Goal: Information Seeking & Learning: Answer question/provide support

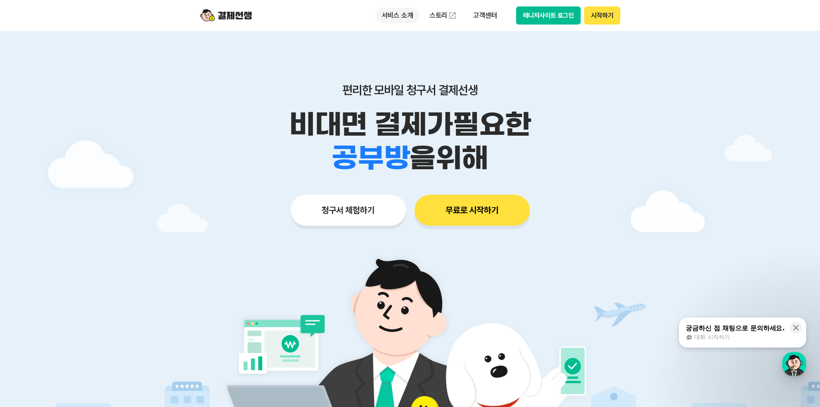
click at [404, 19] on p "서비스 소개" at bounding box center [397, 15] width 43 height 15
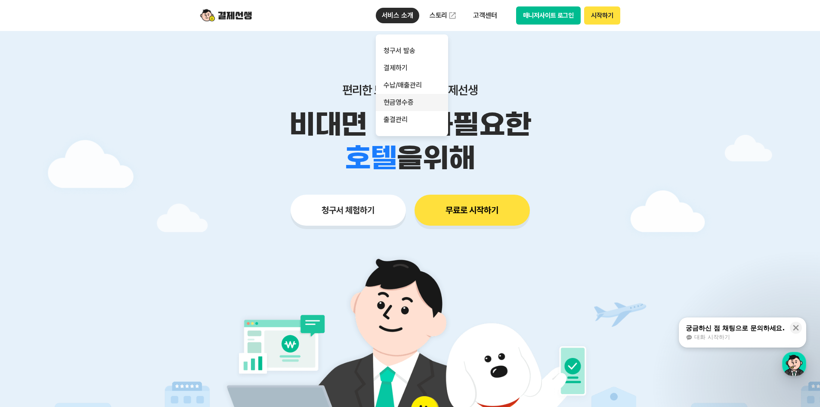
click at [405, 101] on link "현금영수증" at bounding box center [412, 102] width 72 height 17
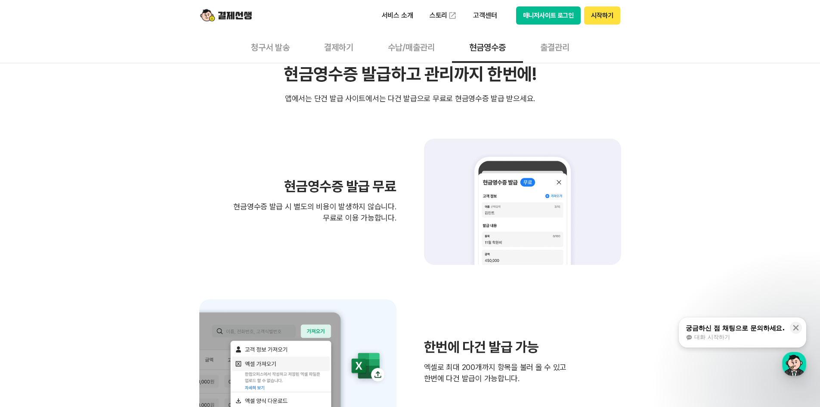
scroll to position [215, 0]
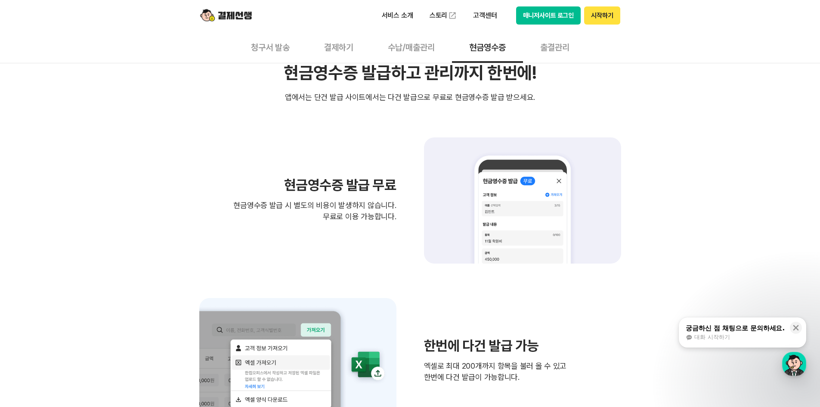
click at [362, 178] on h3 "현금영수증 발급 무료" at bounding box center [297, 185] width 197 height 14
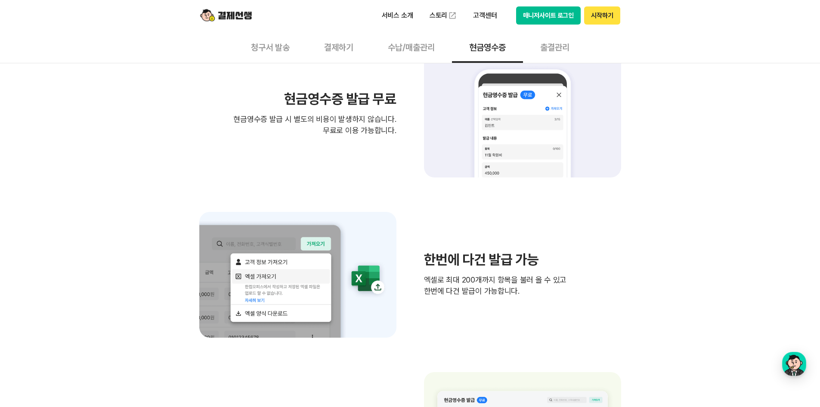
scroll to position [0, 0]
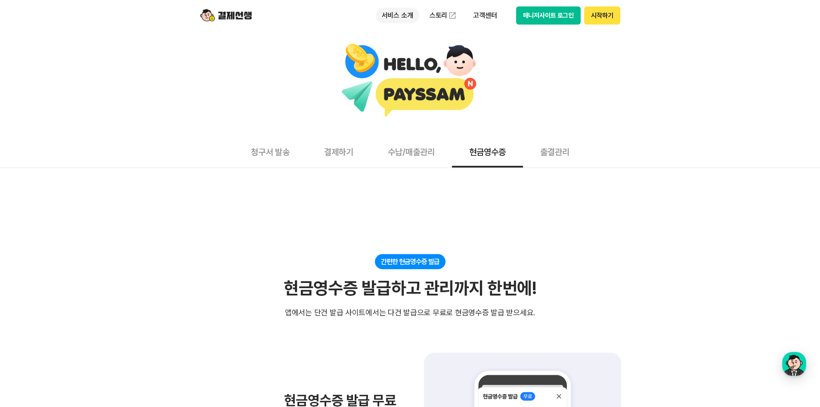
click at [382, 10] on p "서비스 소개" at bounding box center [397, 15] width 43 height 15
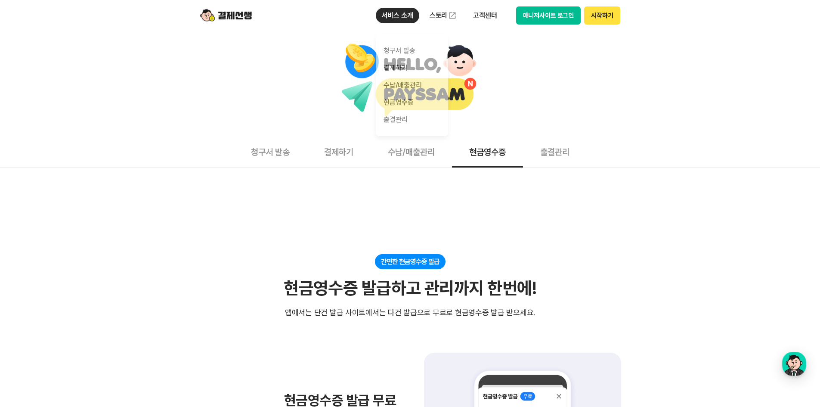
click at [564, 108] on div at bounding box center [409, 80] width 811 height 75
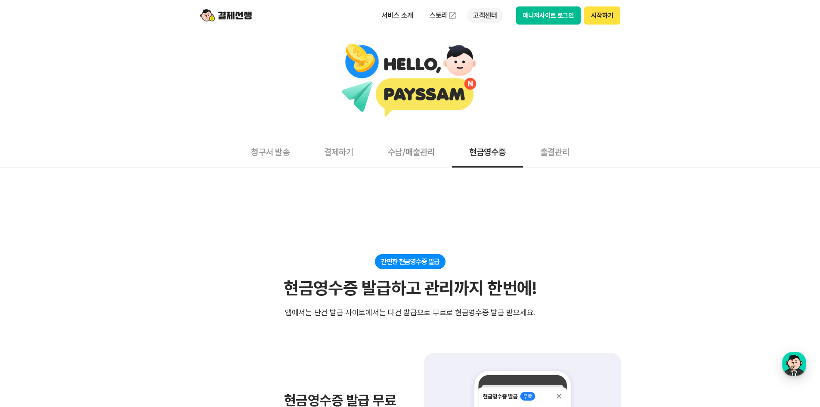
click at [482, 19] on p "고객센터" at bounding box center [485, 15] width 36 height 15
click at [499, 50] on link "자주 묻는 질문" at bounding box center [503, 50] width 72 height 17
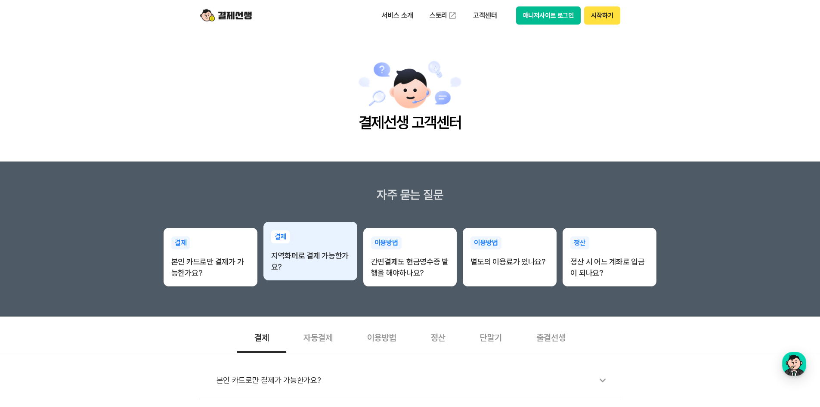
click at [319, 254] on p "지역화폐로 결제 가능한가요?" at bounding box center [310, 261] width 78 height 22
click at [288, 256] on p "지역화폐로 결제 가능한가요?" at bounding box center [310, 261] width 78 height 22
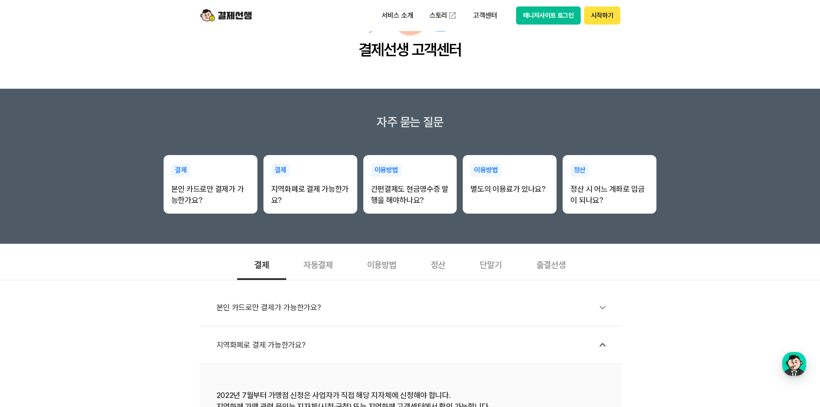
scroll to position [86, 0]
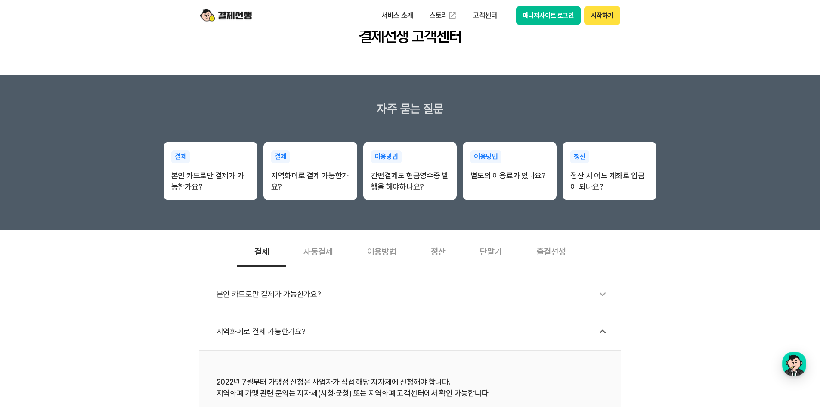
click at [260, 329] on div "지역화폐로 결제 가능한가요?" at bounding box center [414, 331] width 396 height 20
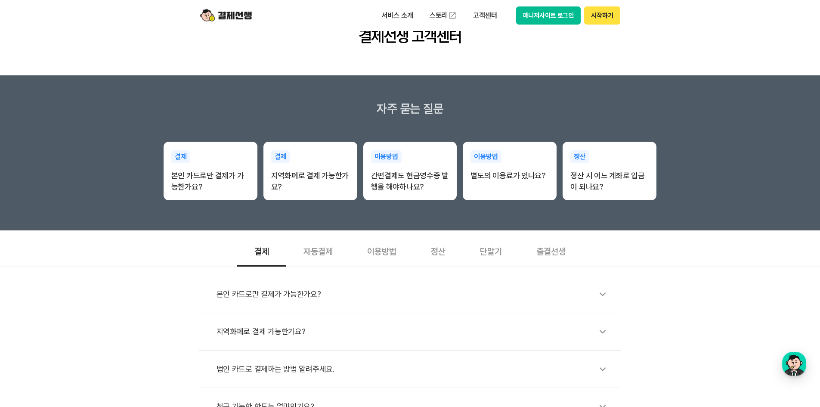
scroll to position [172, 0]
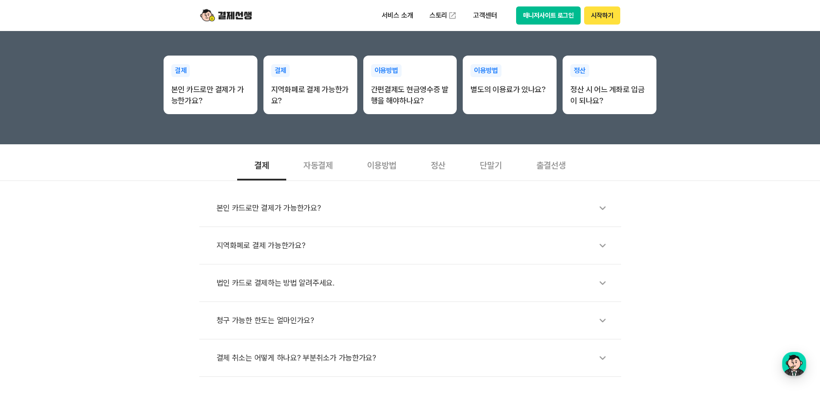
click at [253, 244] on div "지역화폐로 결제 가능한가요?" at bounding box center [414, 245] width 396 height 20
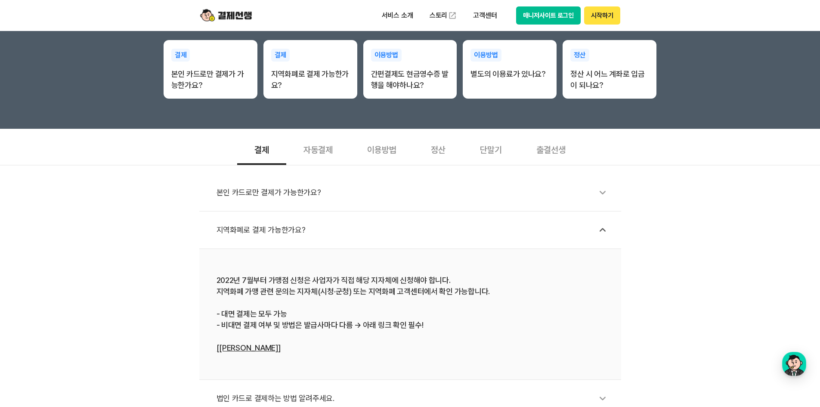
scroll to position [215, 0]
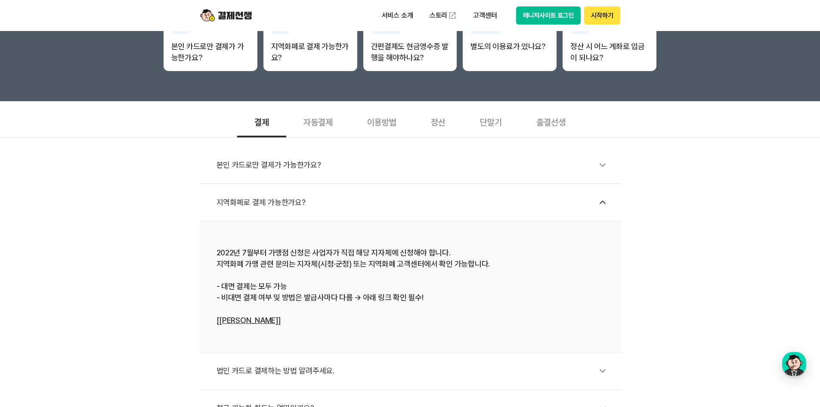
click at [243, 317] on link "[[PERSON_NAME]]" at bounding box center [248, 319] width 64 height 9
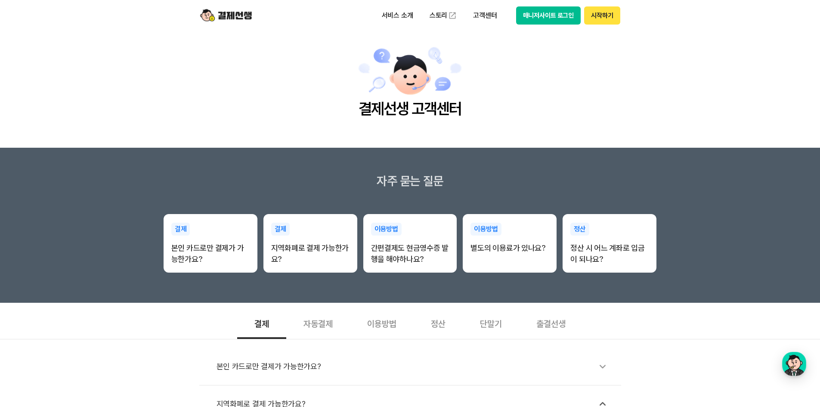
scroll to position [0, 0]
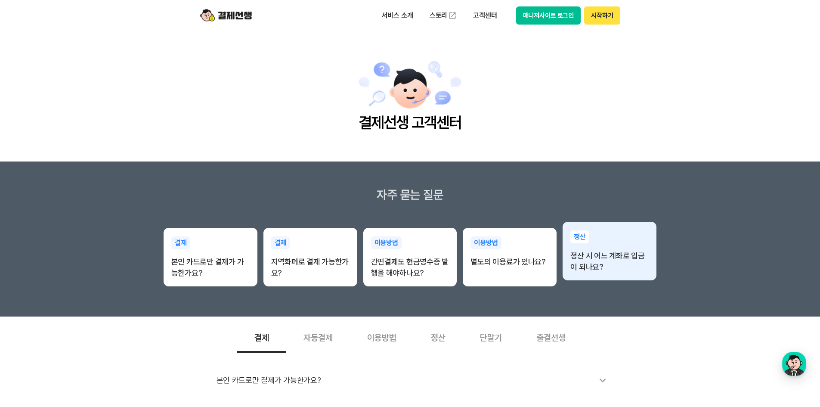
click at [622, 261] on p "정산 시 어느 계좌로 입금이 되나요?" at bounding box center [609, 261] width 78 height 22
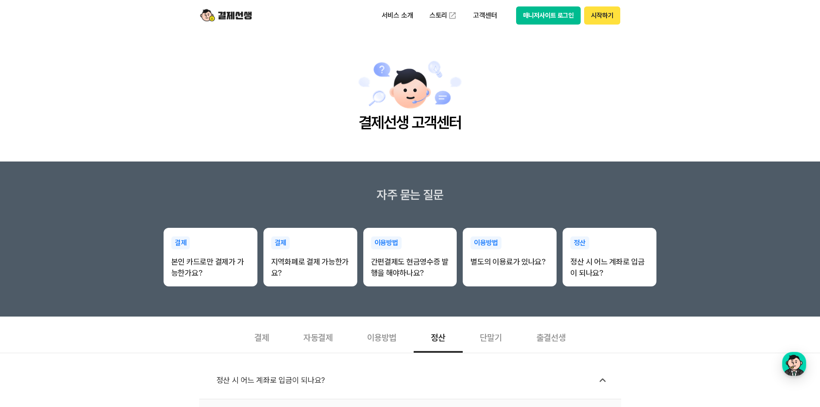
click at [485, 338] on div "단말기" at bounding box center [491, 337] width 56 height 32
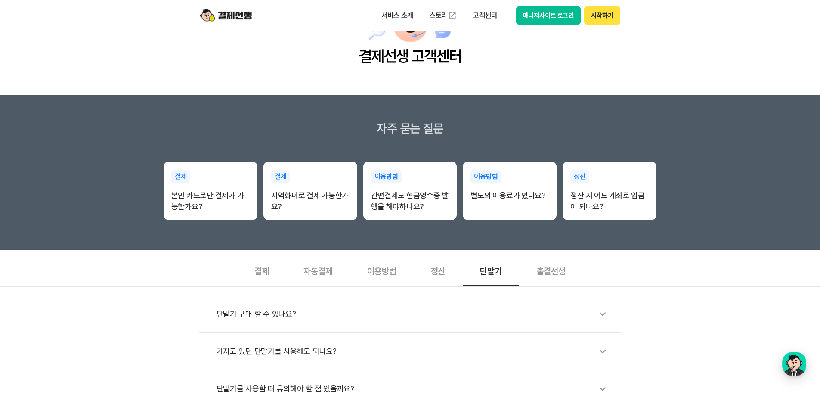
scroll to position [129, 0]
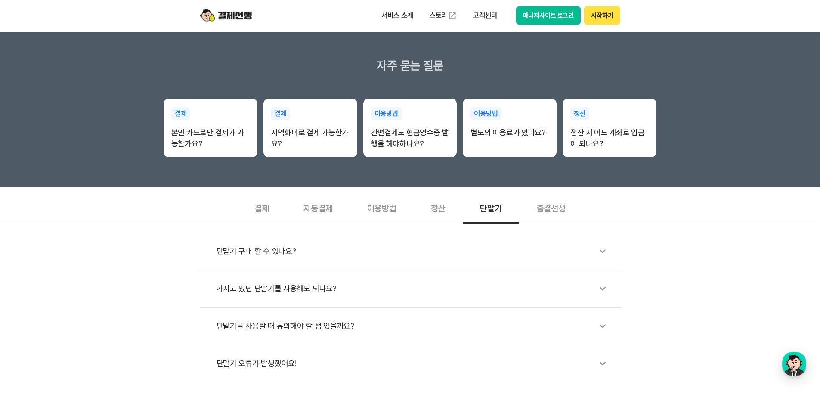
click at [552, 211] on div "출결선생" at bounding box center [551, 207] width 64 height 32
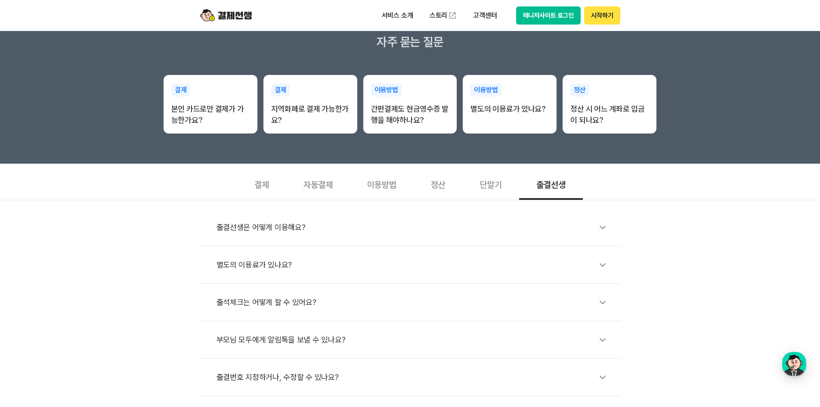
scroll to position [172, 0]
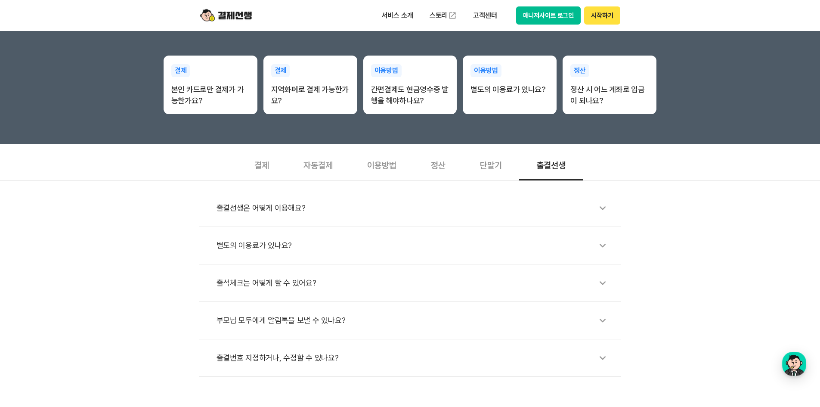
click at [280, 209] on div "출결선생은 어떻게 이용해요?" at bounding box center [414, 208] width 396 height 20
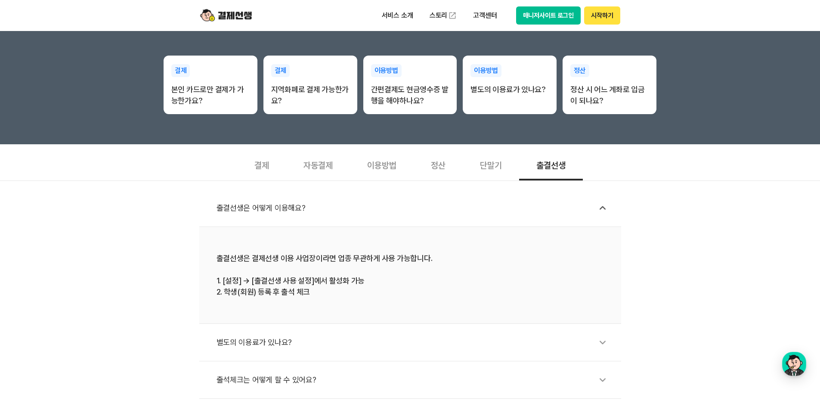
click at [280, 209] on div "출결선생은 어떻게 이용해요?" at bounding box center [414, 208] width 396 height 20
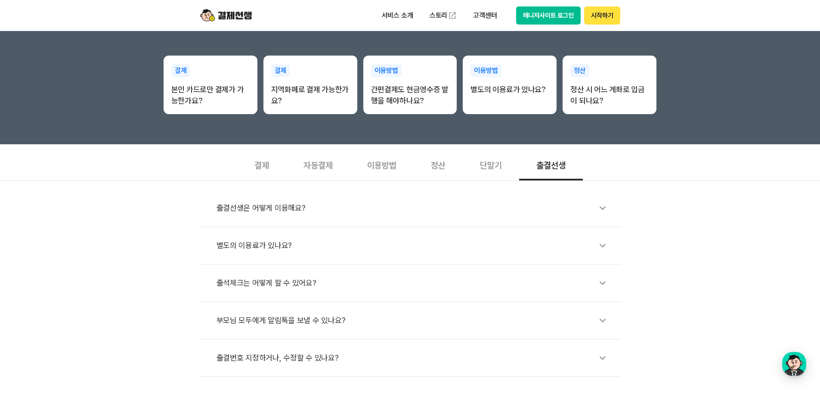
click at [270, 319] on div "부모님 모두에게 알림톡을 보낼 수 있나요?" at bounding box center [414, 320] width 396 height 20
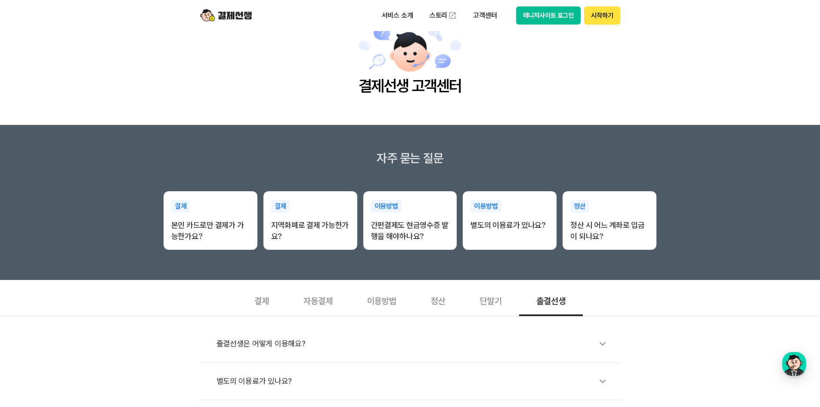
scroll to position [0, 0]
